Goal: Task Accomplishment & Management: Manage account settings

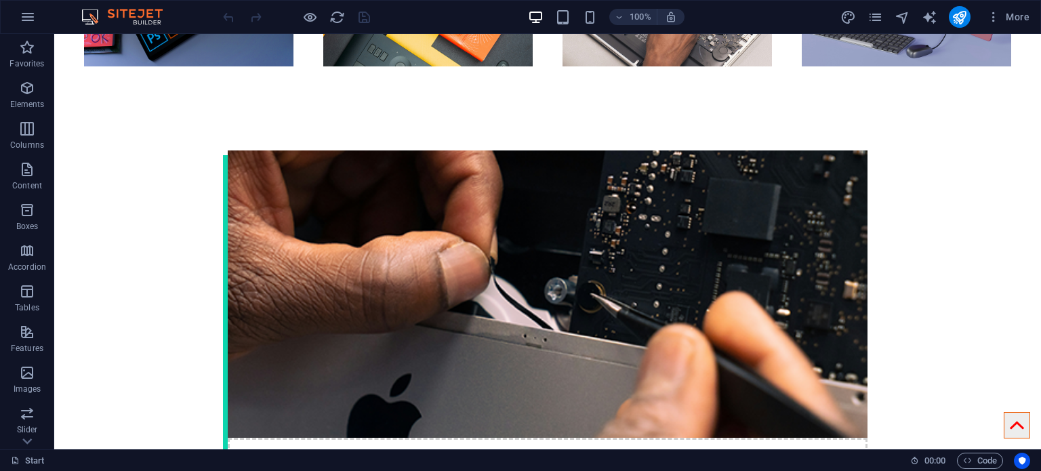
scroll to position [1900, 0]
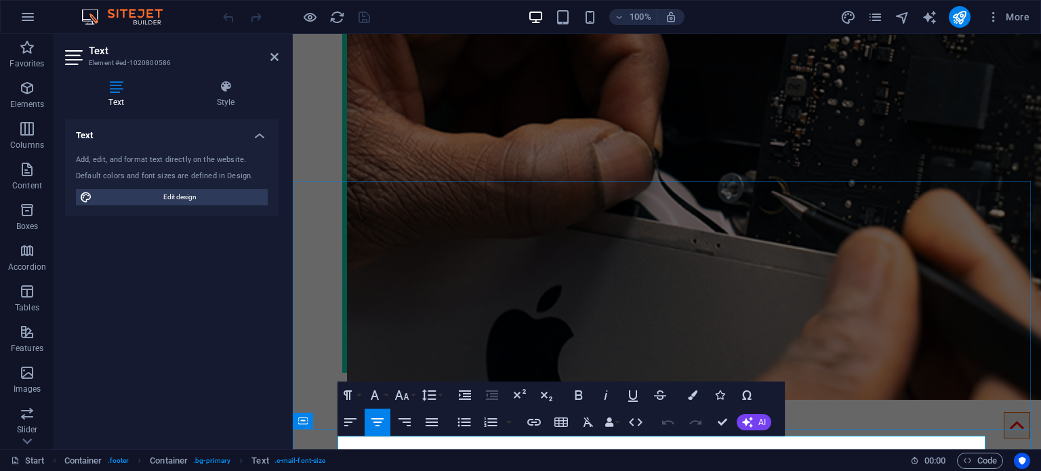
scroll to position [1800, 0]
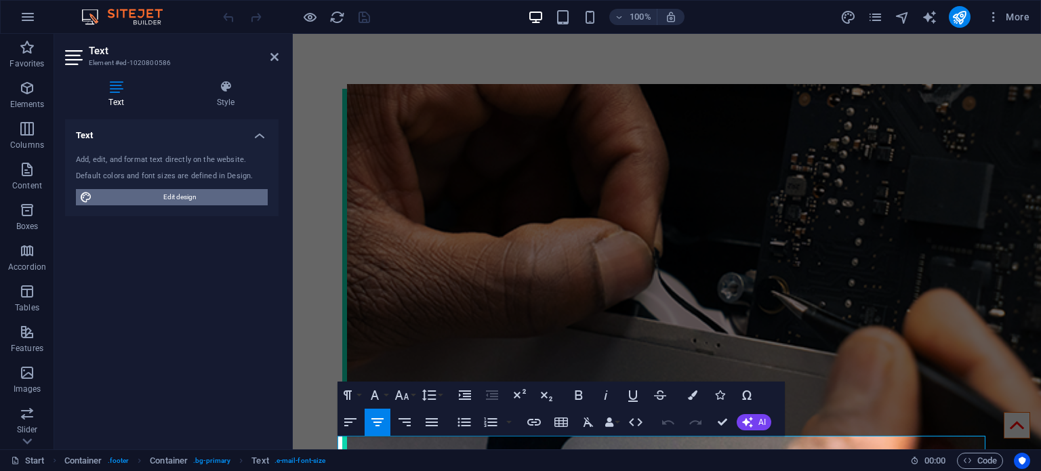
click at [262, 191] on span "Edit design" at bounding box center [179, 197] width 167 height 16
select select "px"
select select "400"
select select "px"
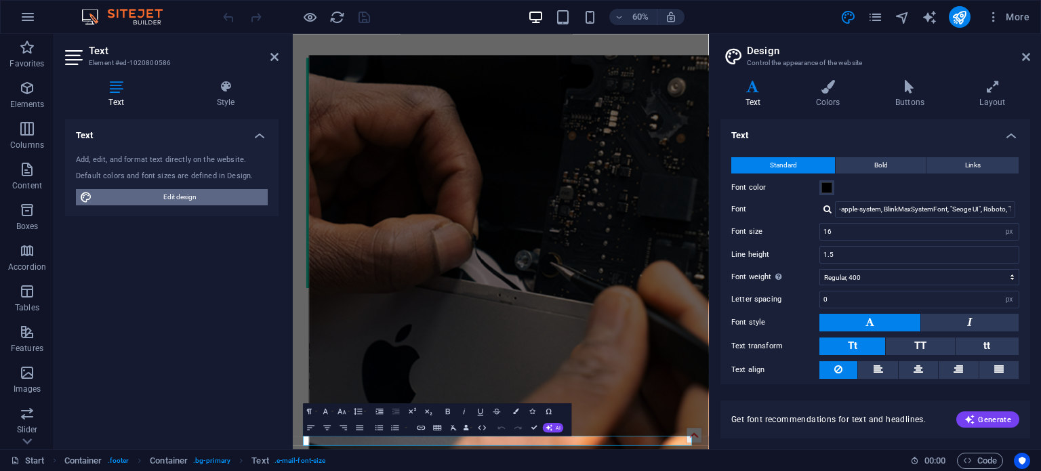
scroll to position [1560, 0]
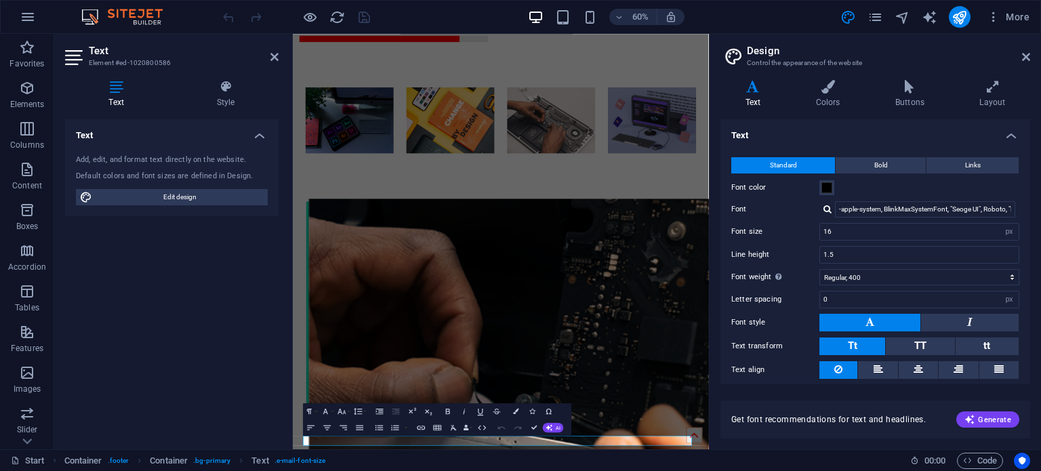
click at [207, 292] on div "Text Add, edit, and format text directly on the website. Default colors and fon…" at bounding box center [171, 278] width 213 height 319
click at [1025, 52] on icon at bounding box center [1026, 57] width 8 height 11
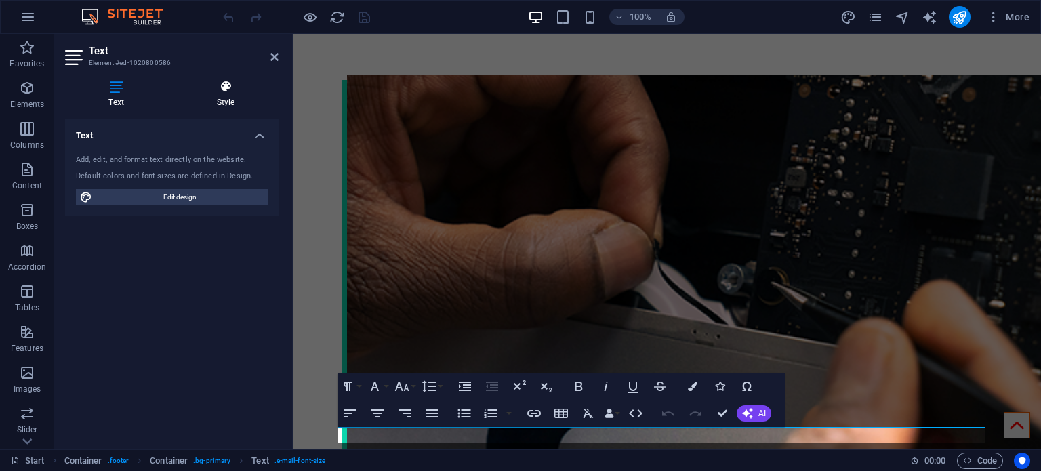
click at [219, 92] on icon at bounding box center [226, 87] width 106 height 14
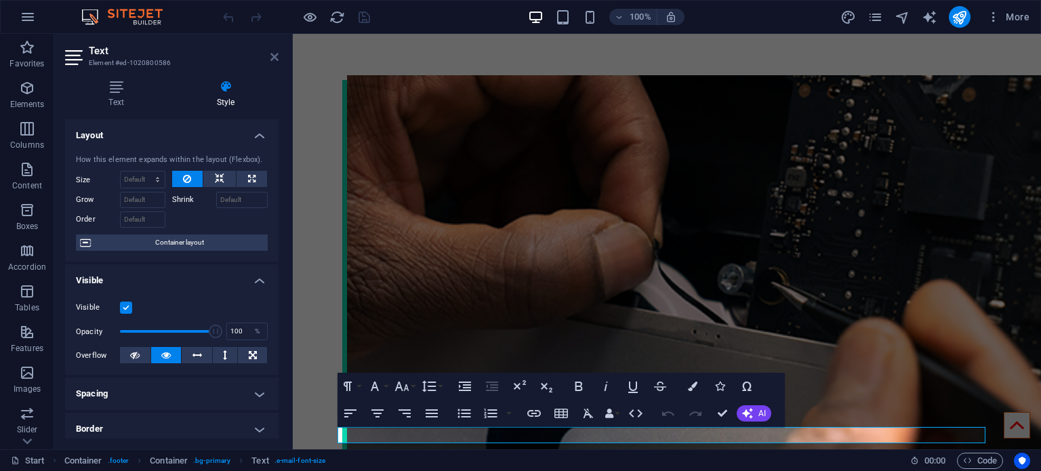
click at [271, 52] on icon at bounding box center [274, 57] width 8 height 11
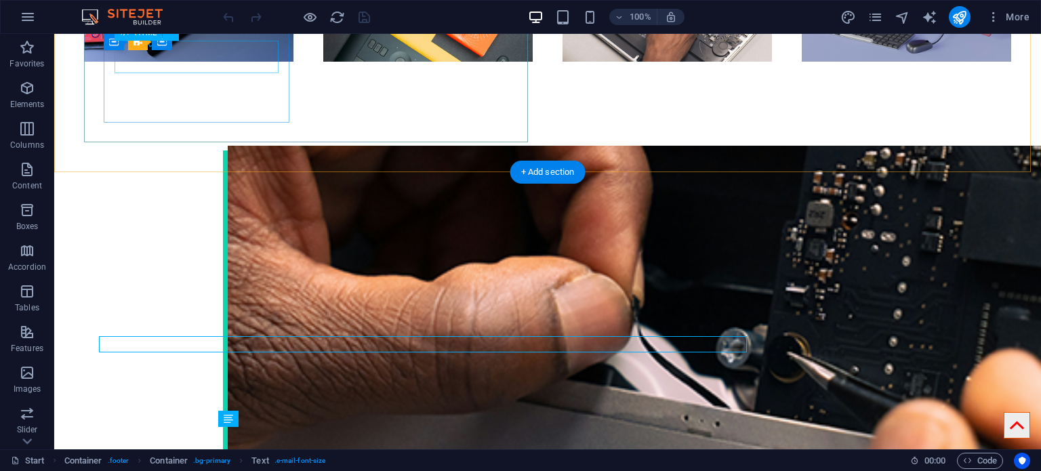
scroll to position [1900, 0]
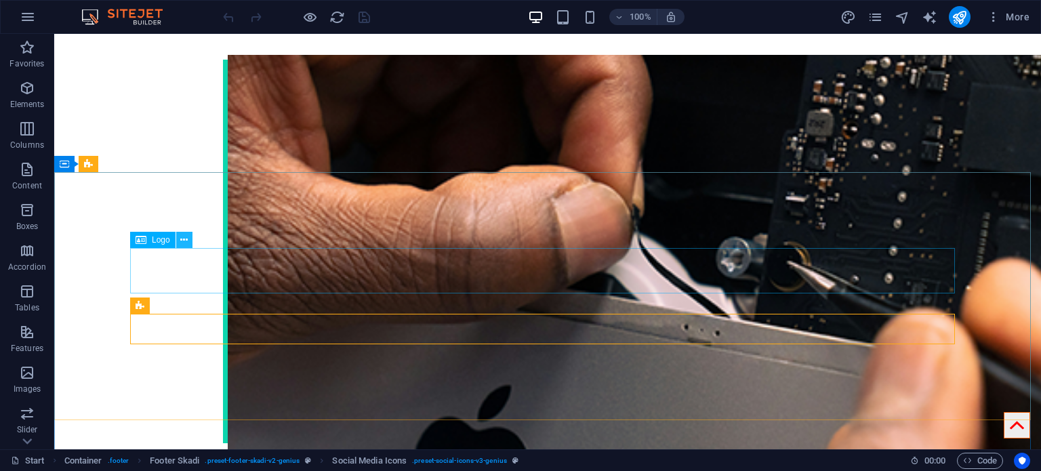
click at [186, 242] on icon at bounding box center [183, 240] width 7 height 14
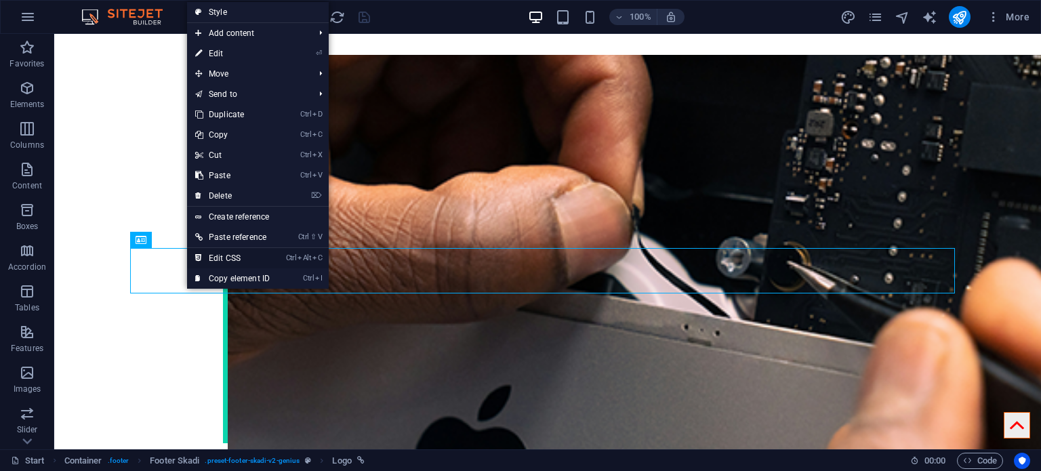
click at [228, 251] on link "Ctrl Alt C Edit CSS" at bounding box center [232, 258] width 91 height 20
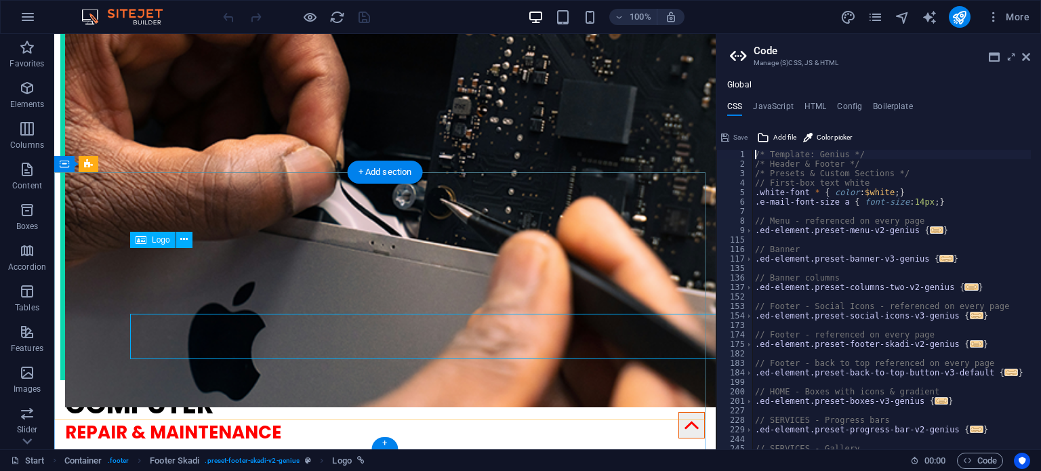
scroll to position [1834, 0]
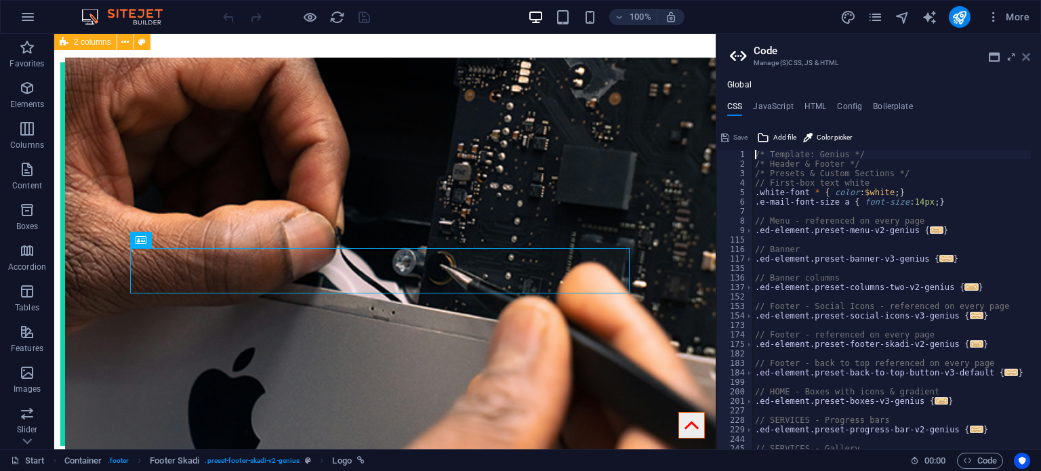
click at [1029, 56] on icon at bounding box center [1026, 57] width 8 height 11
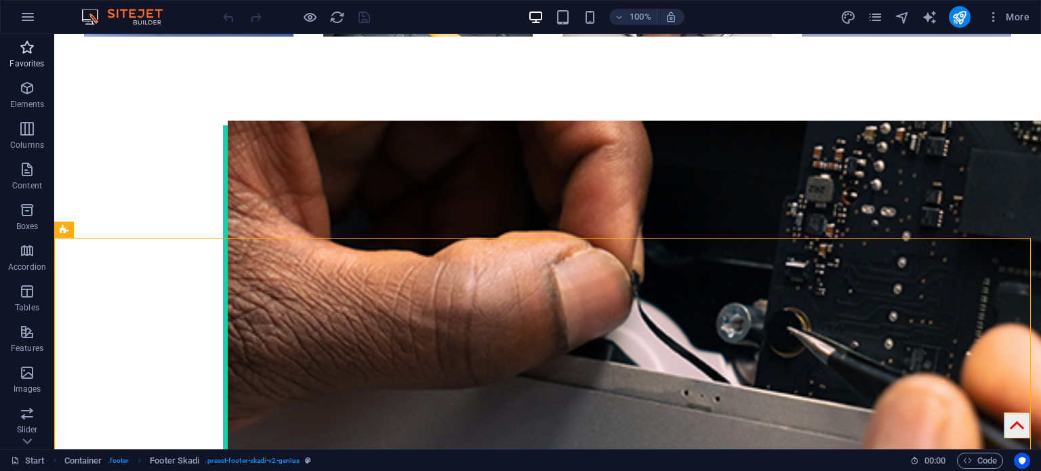
click at [35, 73] on button "Favorites" at bounding box center [27, 54] width 54 height 41
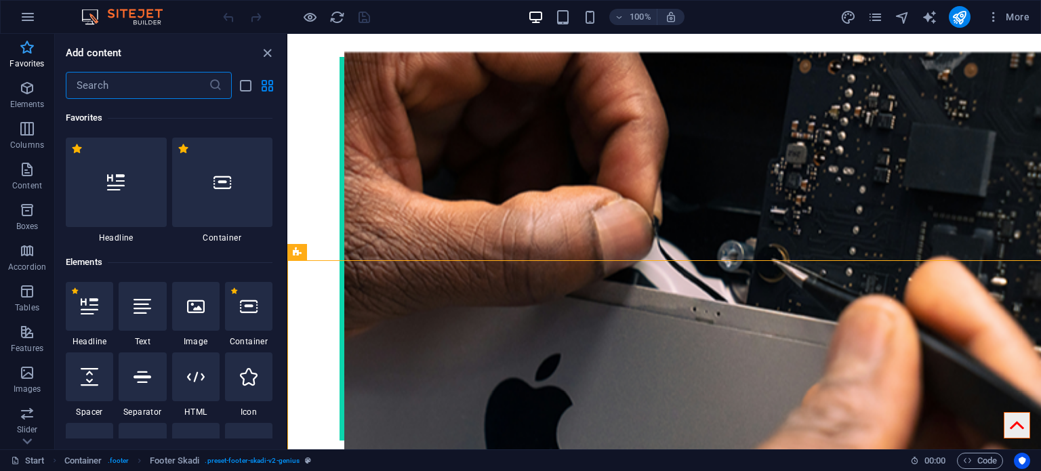
scroll to position [1811, 0]
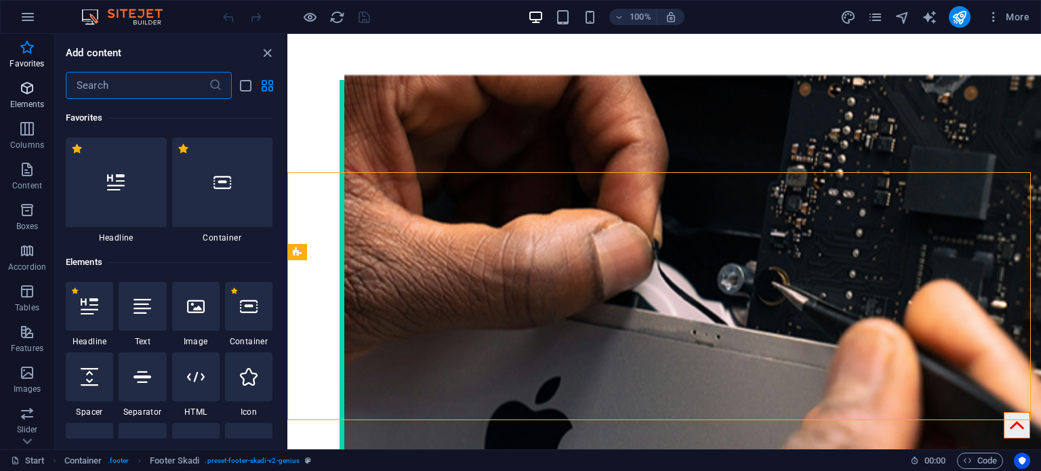
click at [33, 83] on icon "button" at bounding box center [27, 88] width 16 height 16
click at [30, 2] on button "button" at bounding box center [28, 17] width 33 height 33
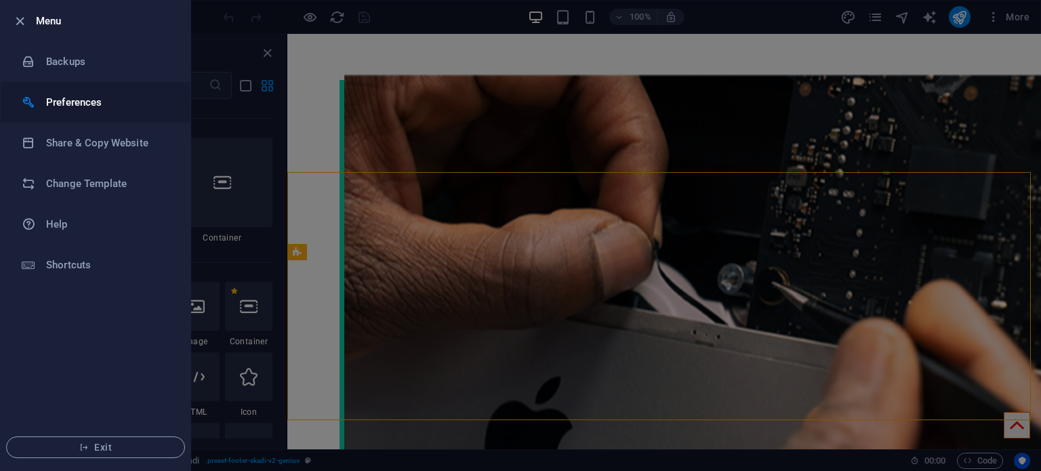
click at [45, 91] on li "Preferences" at bounding box center [96, 102] width 190 height 41
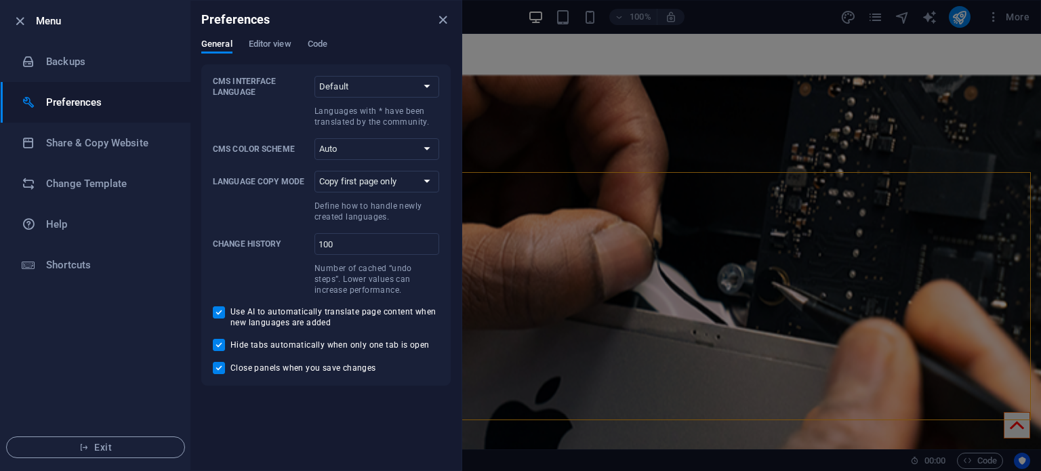
click at [272, 54] on div "General Editor view Code" at bounding box center [325, 52] width 249 height 26
click at [278, 51] on span "Editor view" at bounding box center [270, 45] width 43 height 19
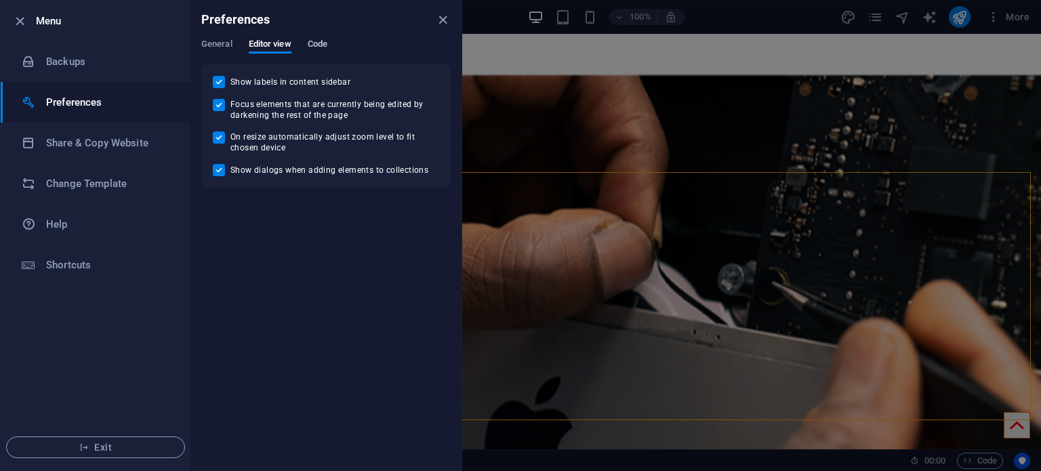
click at [312, 48] on span "Code" at bounding box center [318, 45] width 20 height 19
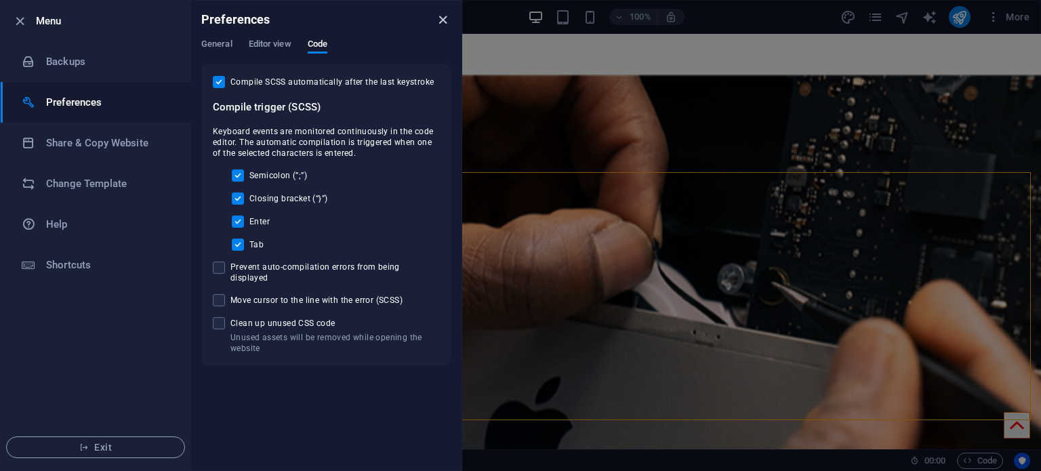
click at [443, 15] on icon "close" at bounding box center [443, 20] width 16 height 16
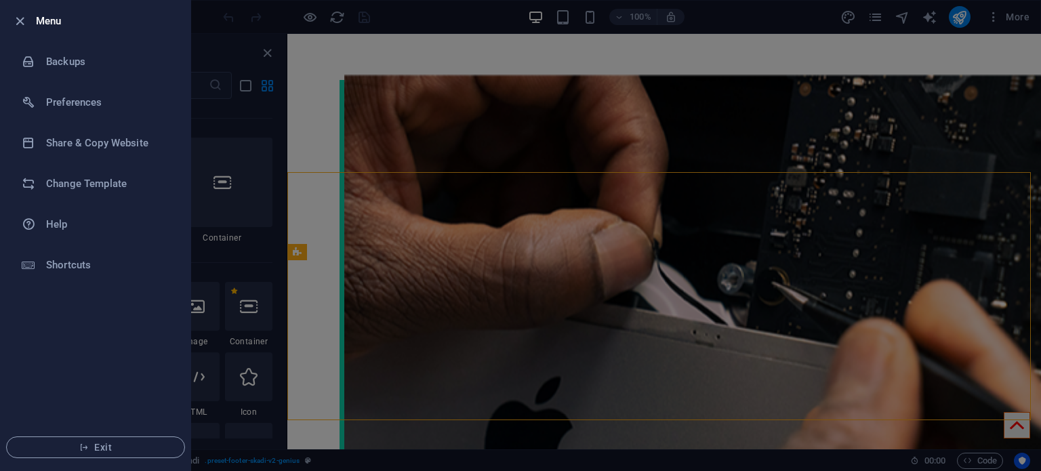
click at [345, 40] on div at bounding box center [520, 235] width 1041 height 471
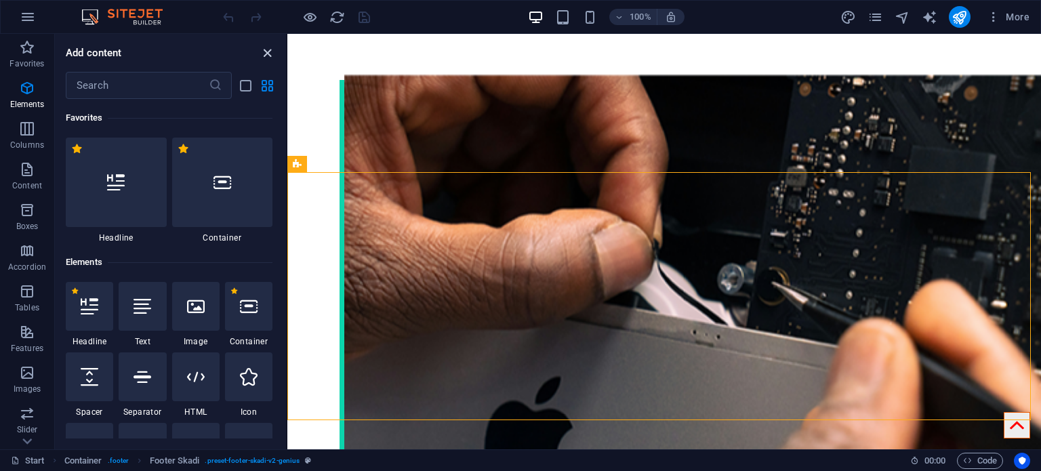
click at [274, 54] on icon "close panel" at bounding box center [268, 53] width 16 height 16
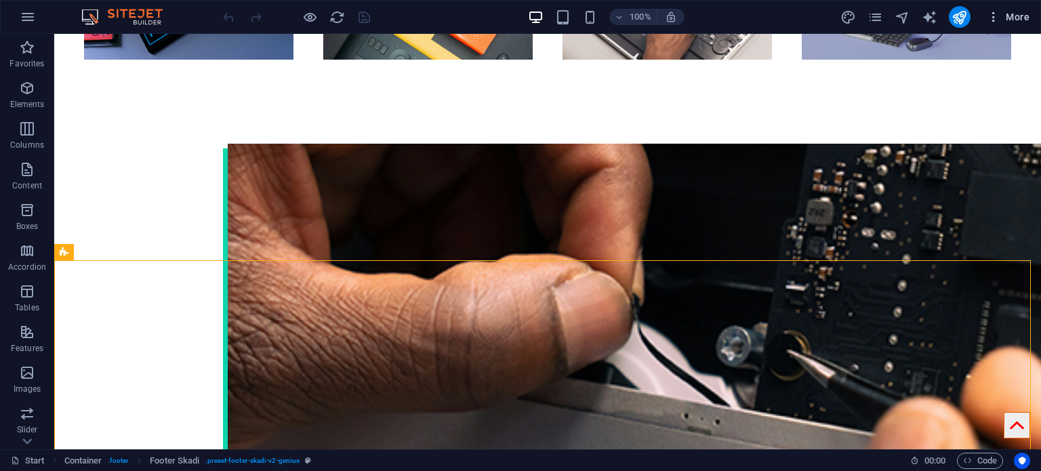
click at [1021, 22] on span "More" at bounding box center [1008, 17] width 43 height 14
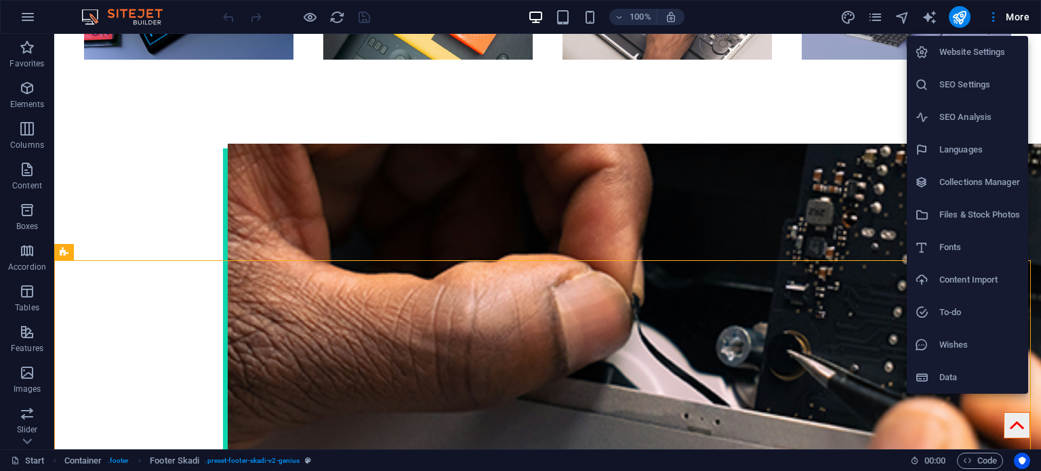
click at [995, 43] on li "Website Settings" at bounding box center [967, 52] width 121 height 33
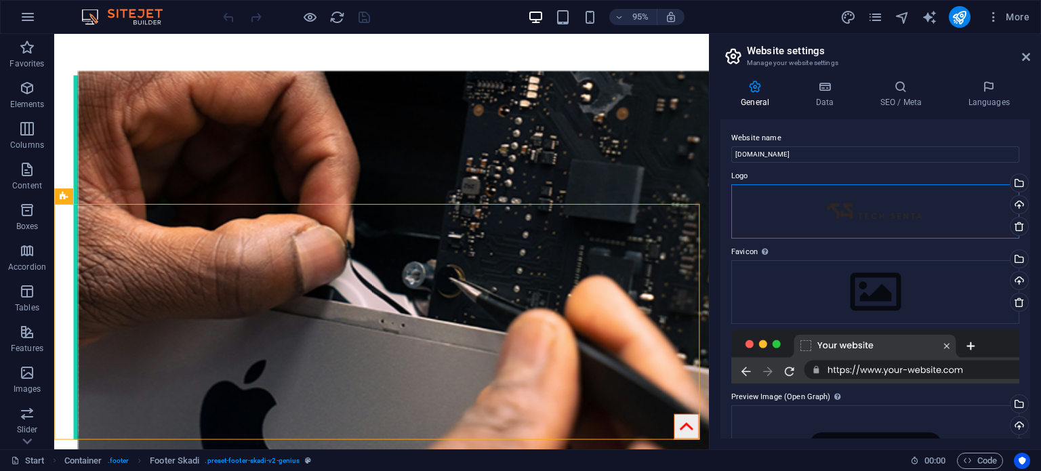
click at [911, 203] on div "Drag files here, click to choose files or select files from Files or our free s…" at bounding box center [875, 211] width 288 height 54
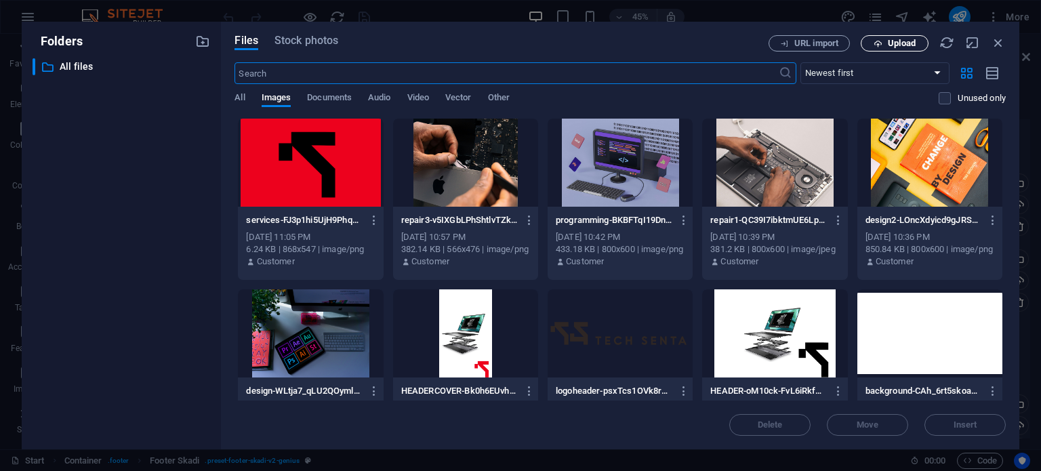
click at [889, 43] on span "Upload" at bounding box center [902, 43] width 28 height 8
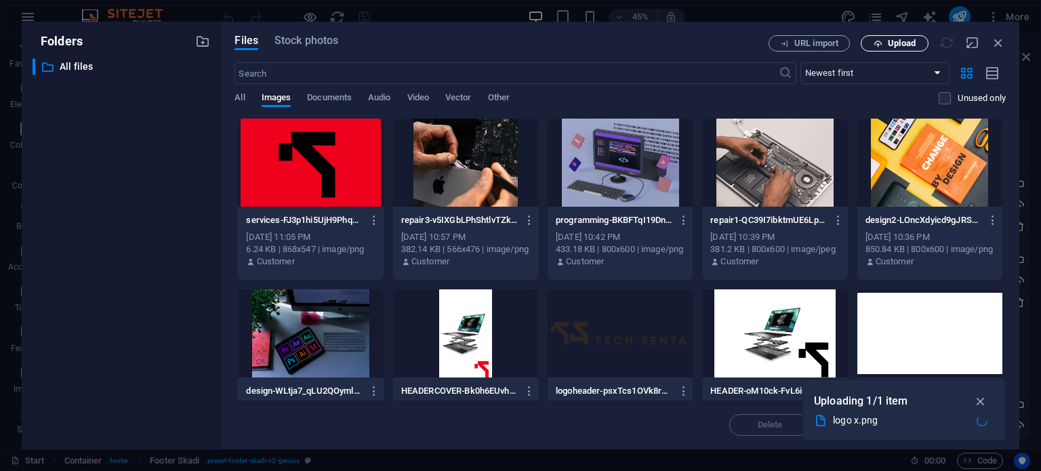
scroll to position [1830, 0]
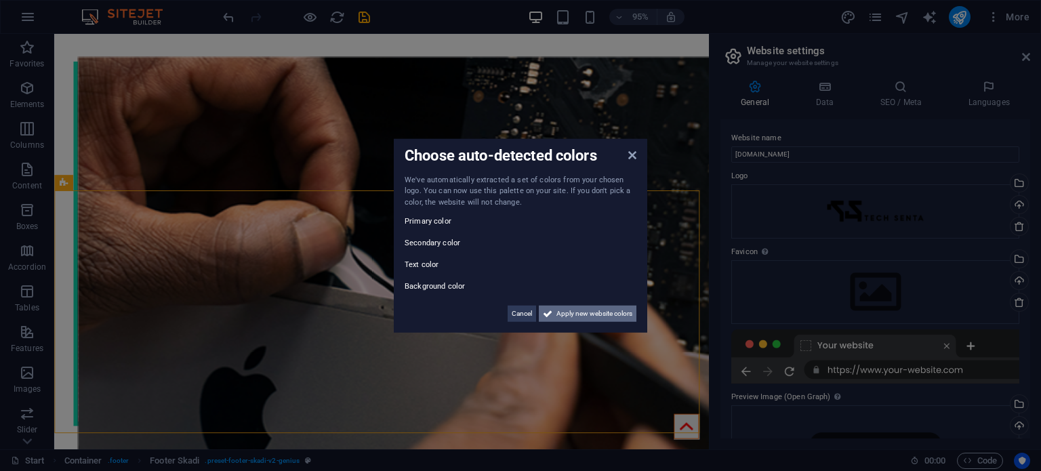
click at [564, 313] on span "Apply new website colors" at bounding box center [594, 314] width 76 height 16
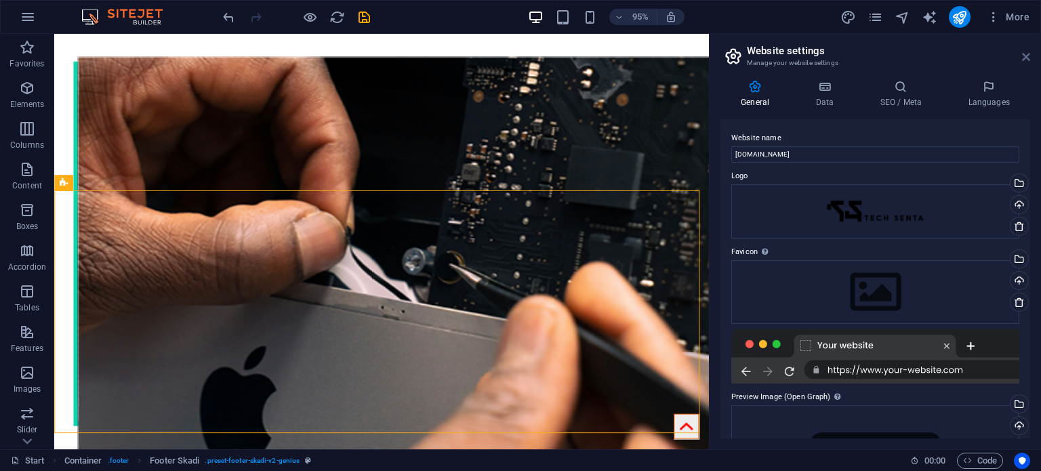
click at [1029, 56] on icon at bounding box center [1026, 57] width 8 height 11
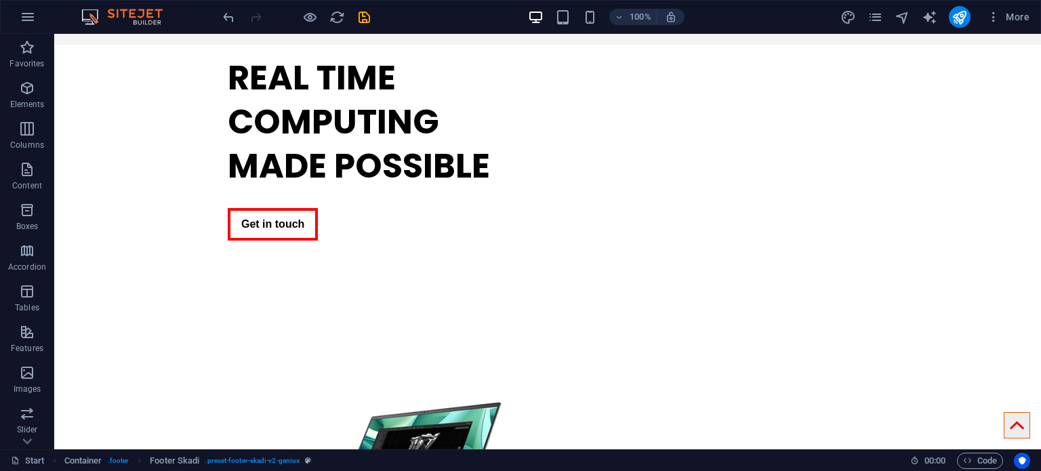
scroll to position [0, 0]
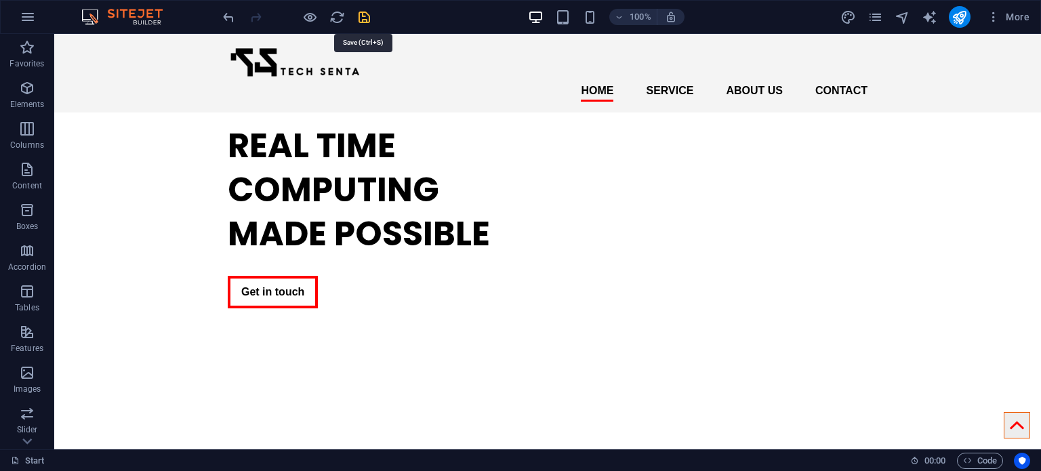
click at [363, 10] on icon "save" at bounding box center [364, 17] width 16 height 16
click at [992, 12] on icon "button" at bounding box center [994, 17] width 14 height 14
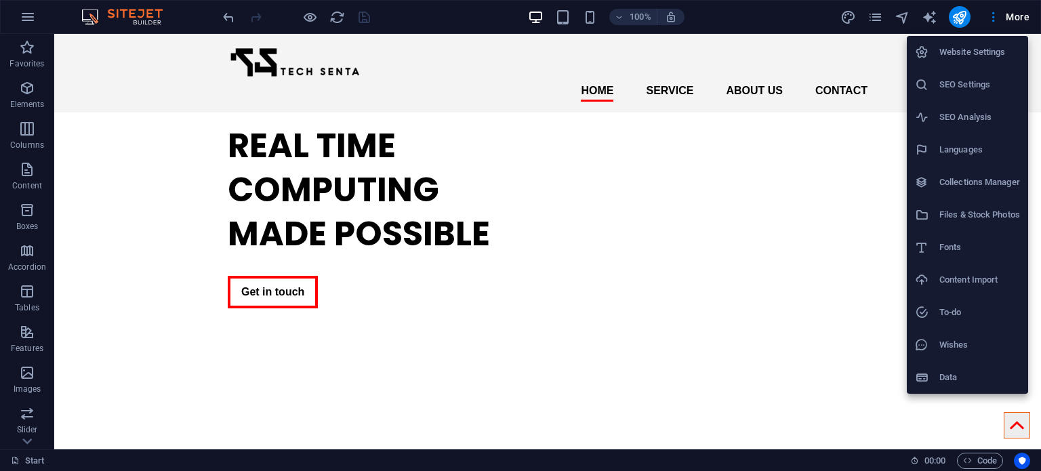
click at [986, 75] on li "SEO Settings" at bounding box center [967, 84] width 121 height 33
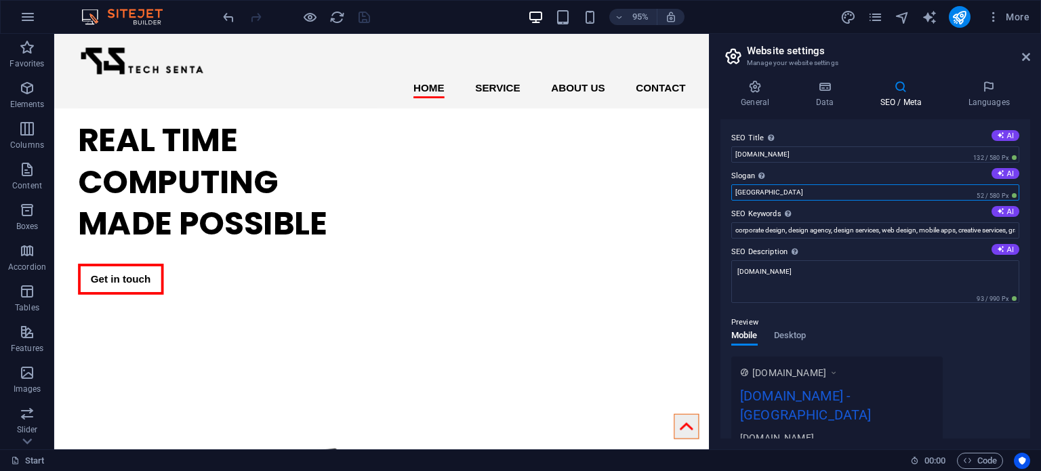
click at [802, 193] on input "[GEOGRAPHIC_DATA]" at bounding box center [875, 192] width 288 height 16
drag, startPoint x: 751, startPoint y: 193, endPoint x: 724, endPoint y: 194, distance: 26.5
click at [724, 194] on div "SEO Title The title of your website - make it something that stands out in sear…" at bounding box center [875, 278] width 310 height 319
type input "Real time computing made possible"
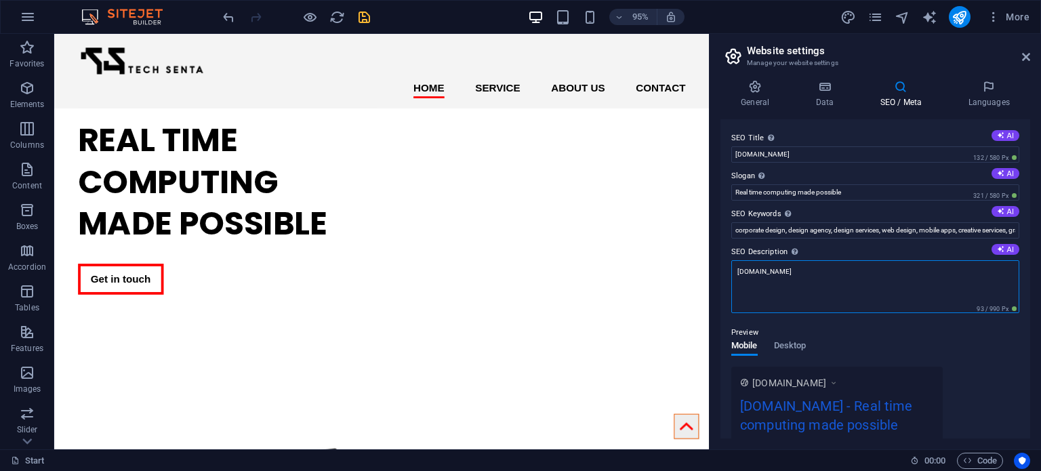
drag, startPoint x: 817, startPoint y: 268, endPoint x: 726, endPoint y: 268, distance: 90.1
click at [726, 268] on div "SEO Title The title of your website - make it something that stands out in sear…" at bounding box center [875, 278] width 310 height 319
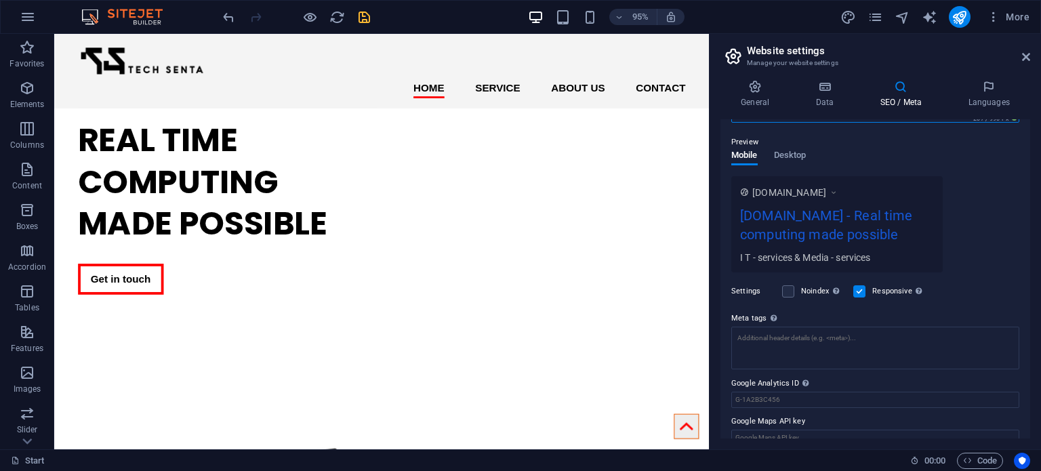
scroll to position [207, 0]
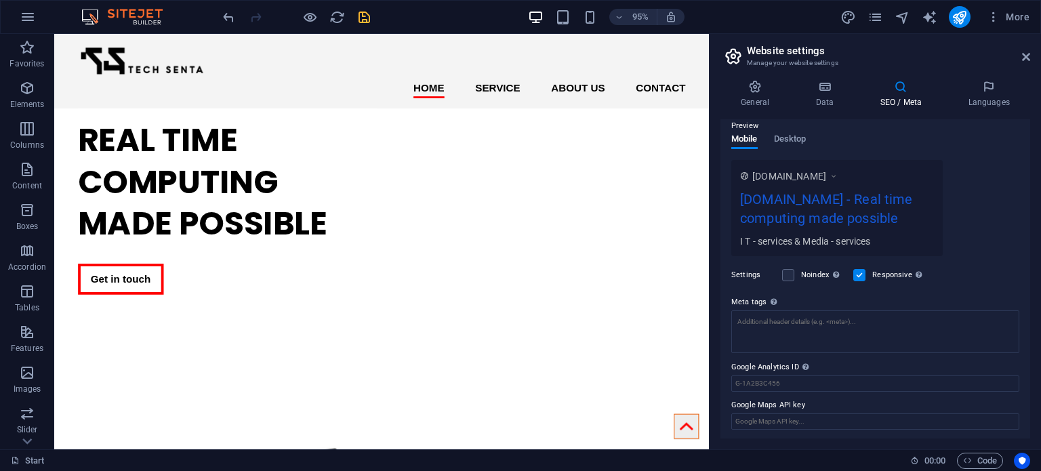
click at [1030, 358] on div "General Data SEO / Meta Languages Website name [DOMAIN_NAME] Logo Drag files he…" at bounding box center [875, 259] width 331 height 380
click at [1031, 306] on div "General Data SEO / Meta Languages Website name [DOMAIN_NAME] Logo Drag files he…" at bounding box center [875, 259] width 331 height 380
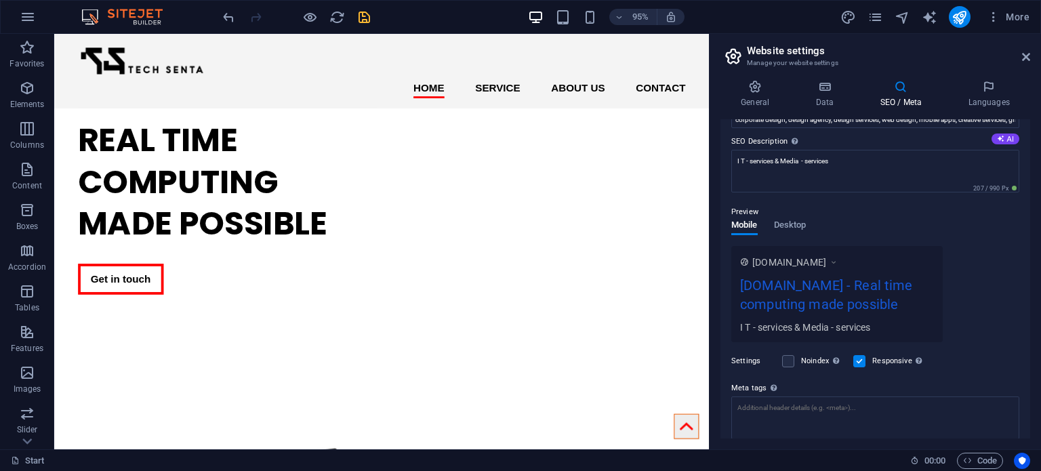
scroll to position [102, 0]
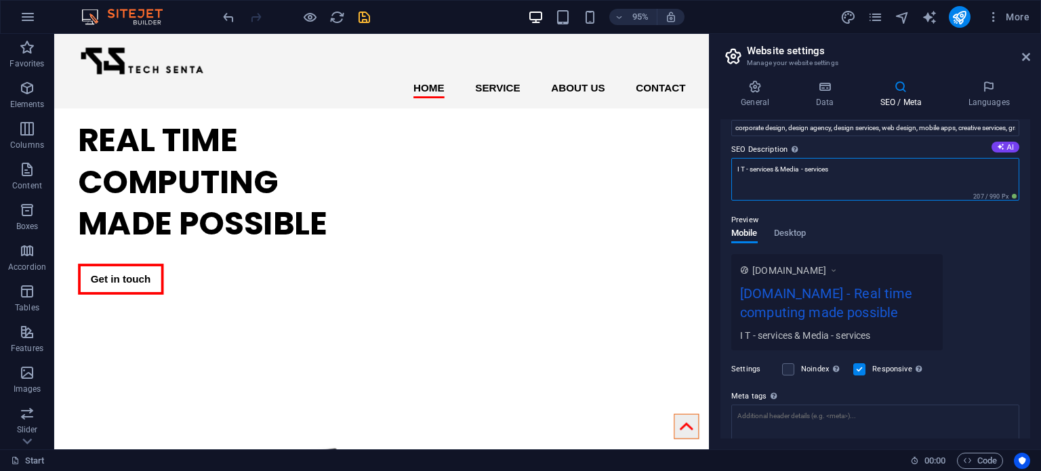
click at [783, 167] on textarea "I T - services & Media - services" at bounding box center [875, 179] width 288 height 43
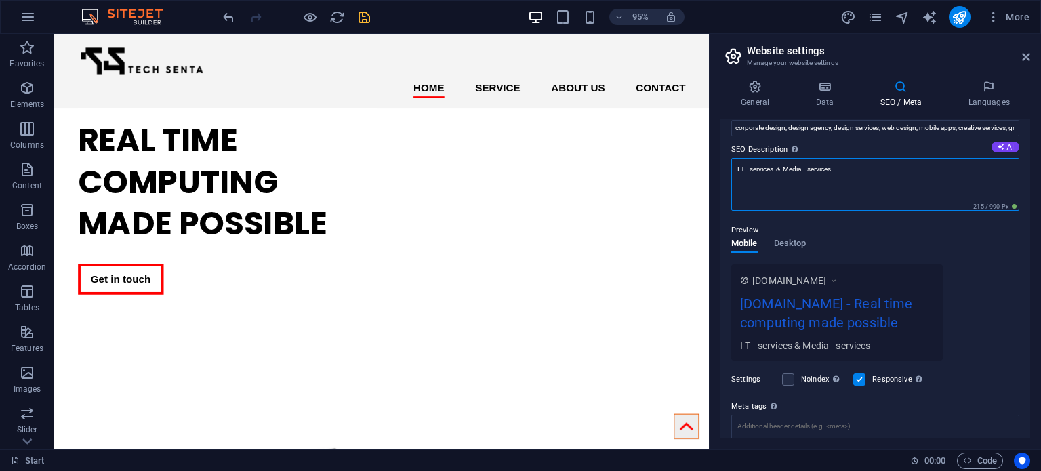
scroll to position [207, 0]
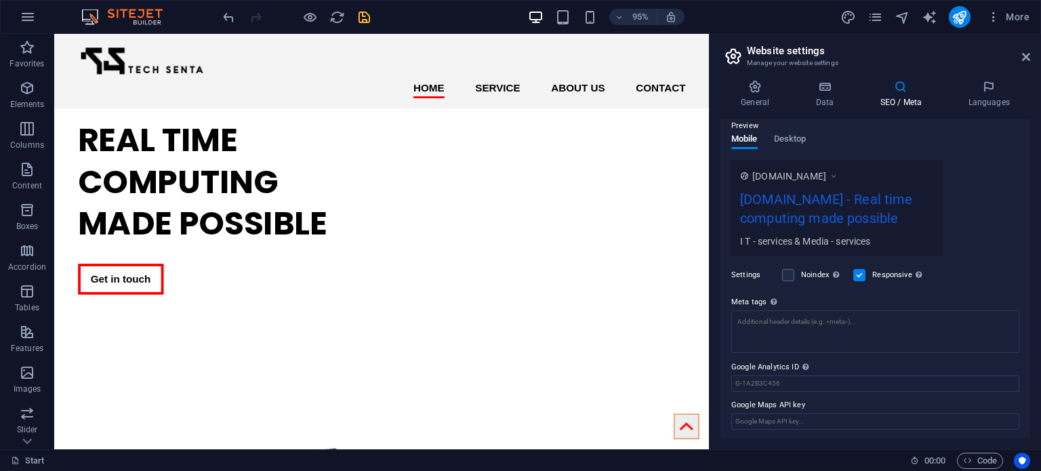
type textarea "I T - services & Media - services"
click at [815, 99] on h4 "Data" at bounding box center [827, 94] width 64 height 28
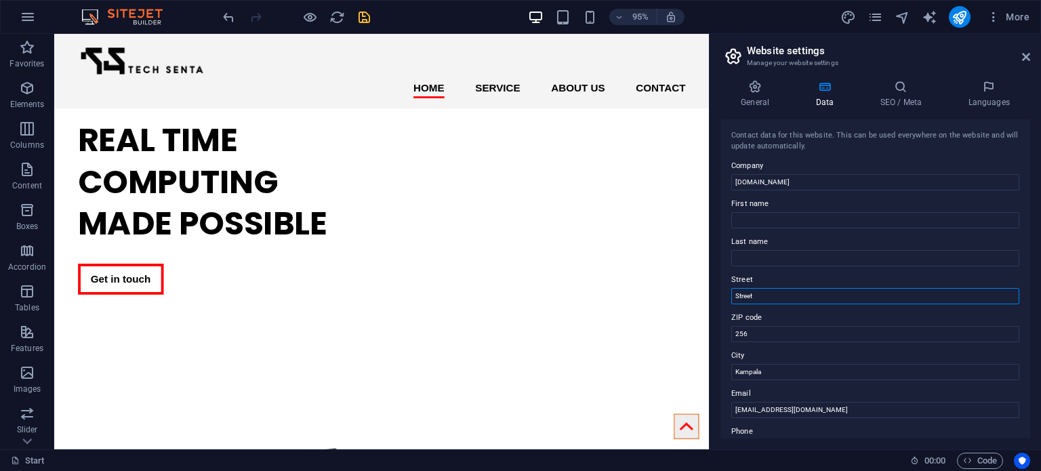
click at [827, 292] on input "Street" at bounding box center [875, 296] width 288 height 16
type input "S"
type input "Bombo road"
drag, startPoint x: 1030, startPoint y: 262, endPoint x: 1025, endPoint y: 272, distance: 11.5
click at [1025, 272] on div "General Data SEO / Meta Languages Website name [DOMAIN_NAME] Logo Drag files he…" at bounding box center [875, 259] width 331 height 380
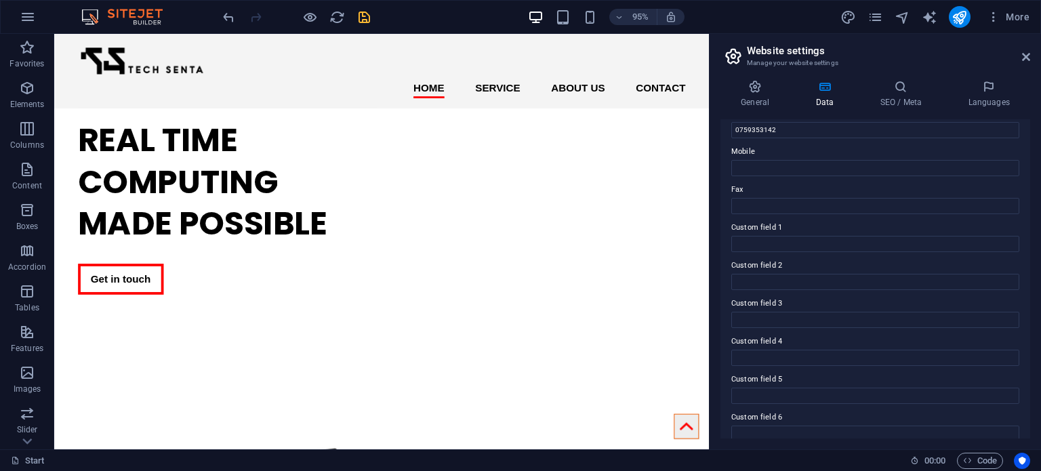
scroll to position [0, 0]
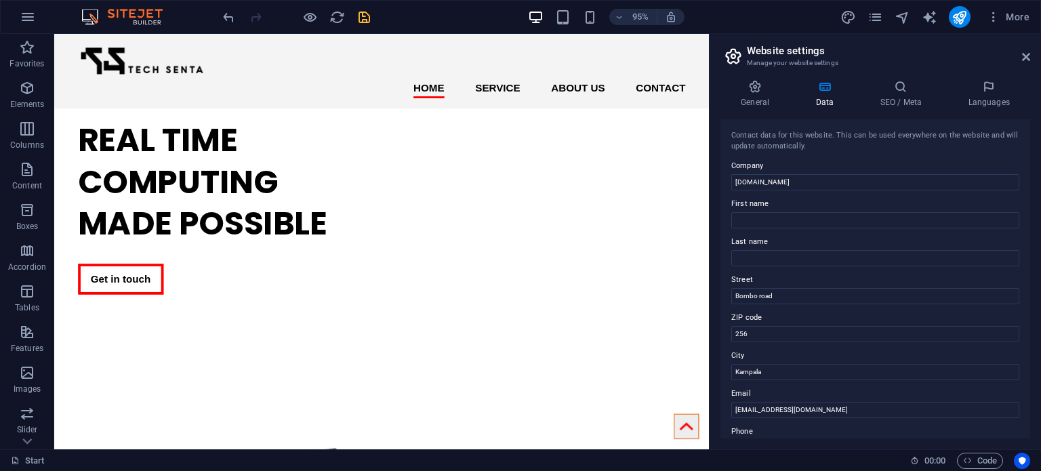
click at [1008, 55] on h2 "Website settings" at bounding box center [888, 51] width 283 height 12
click at [360, 18] on icon "save" at bounding box center [364, 17] width 16 height 16
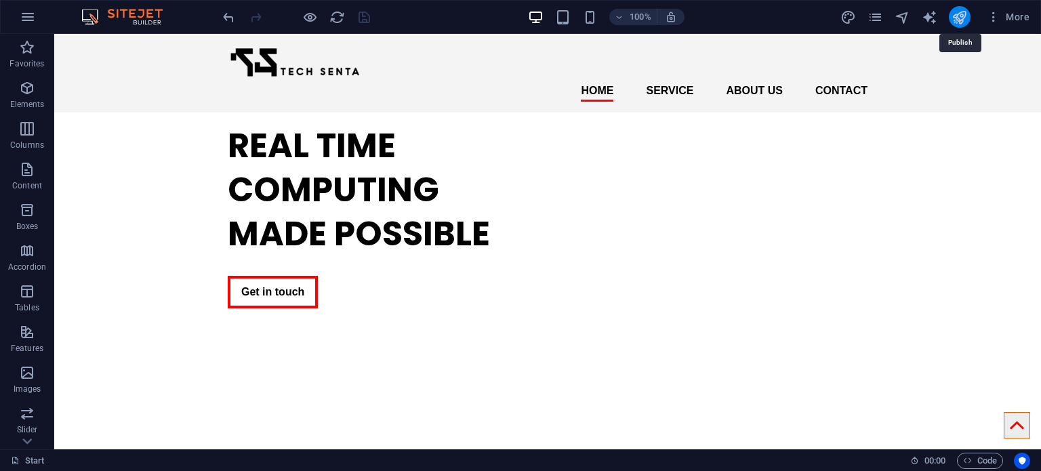
click at [956, 14] on icon "publish" at bounding box center [959, 17] width 16 height 16
